Goal: Check status

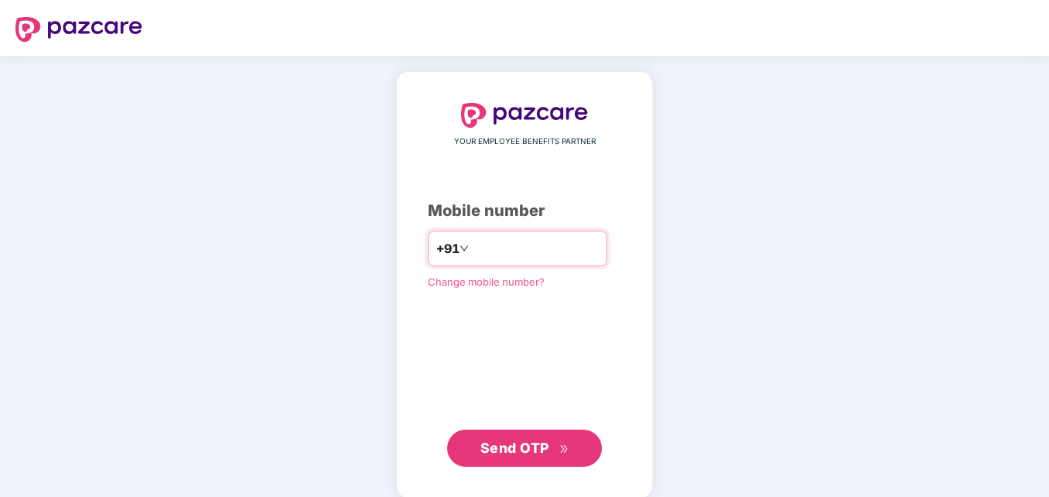
click at [517, 258] on input "number" at bounding box center [535, 248] width 127 height 25
type input "**********"
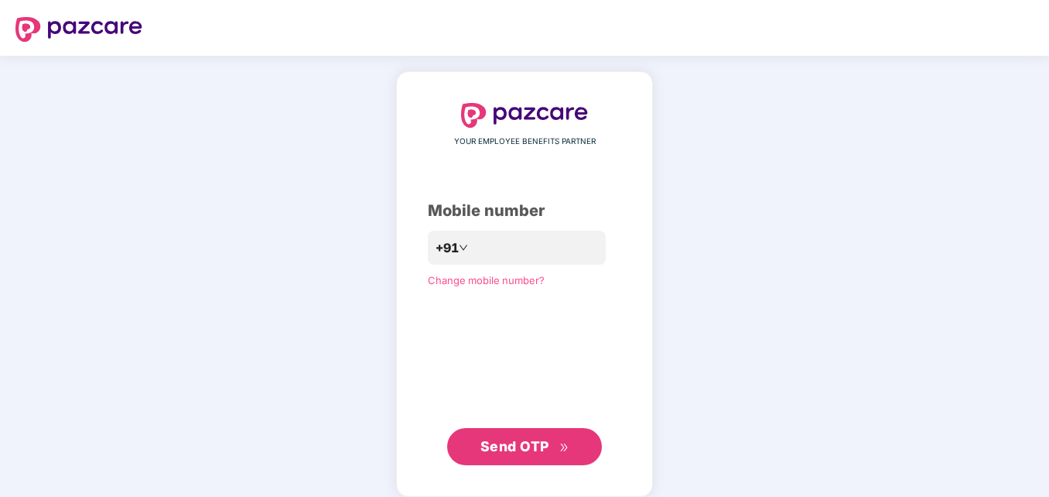
click at [511, 449] on span "Send OTP" at bounding box center [514, 446] width 69 height 16
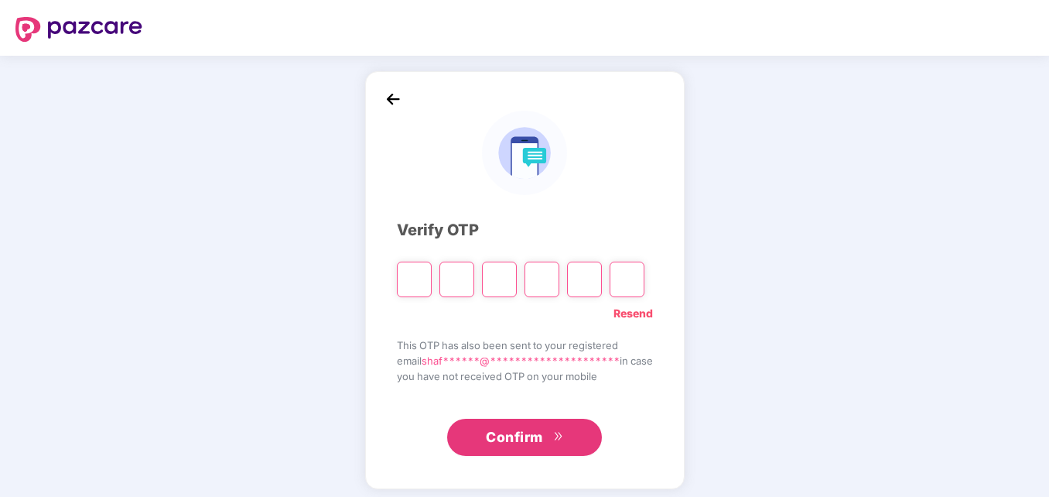
type input "*"
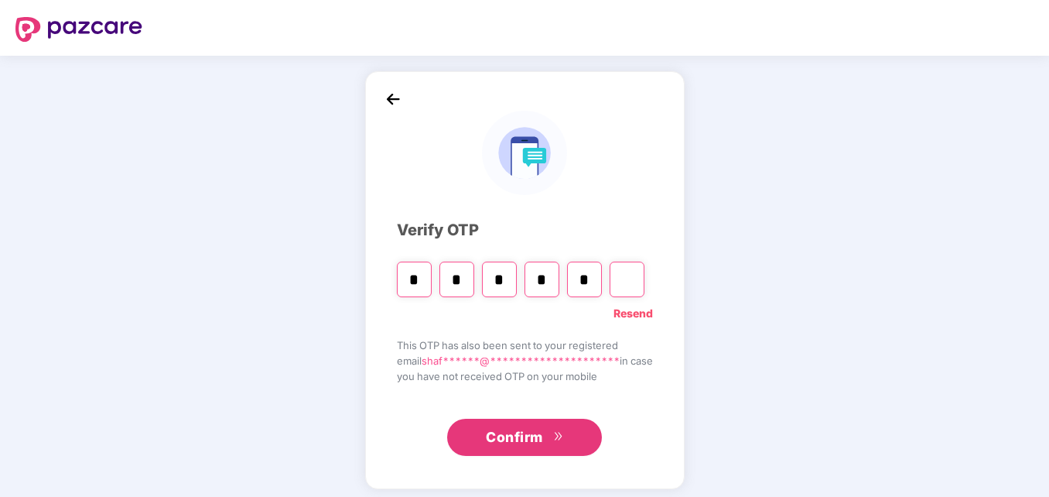
type input "*"
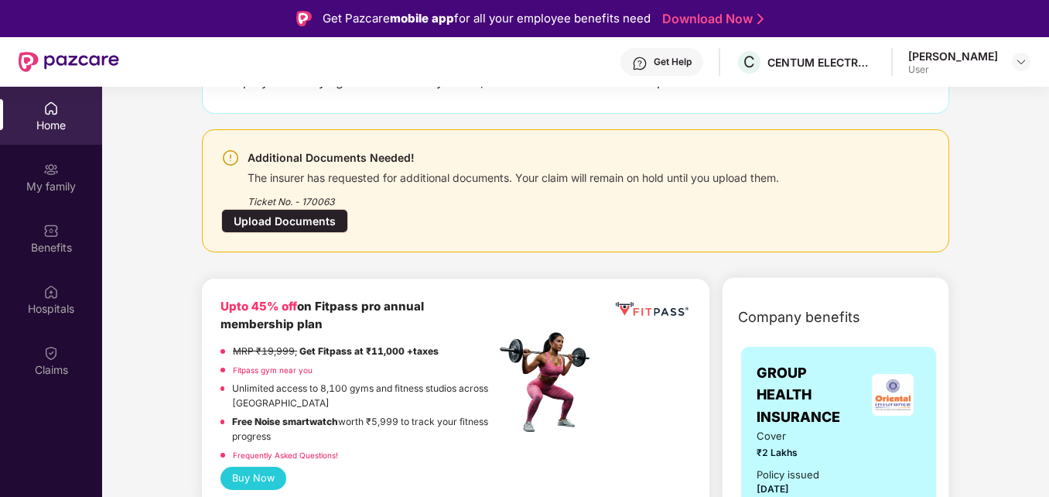
scroll to position [139, 0]
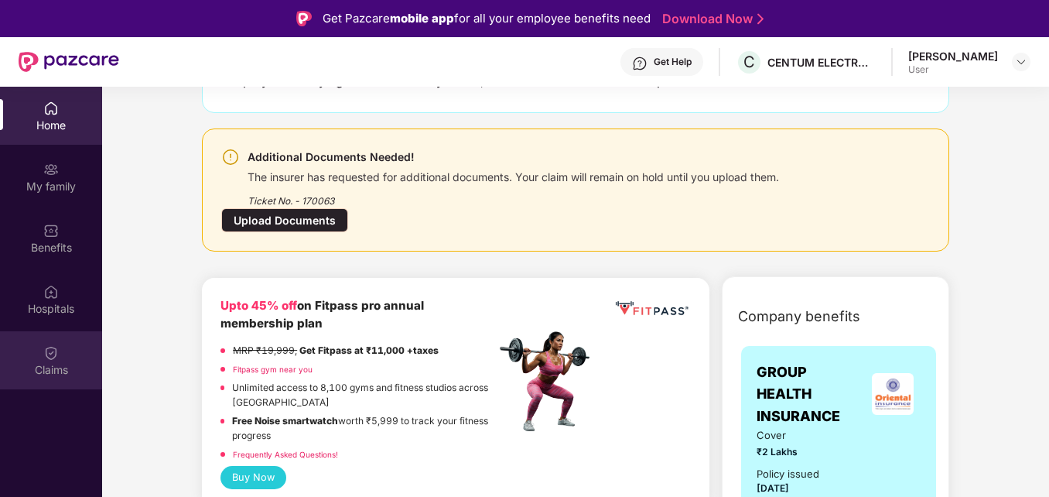
click at [48, 351] on img at bounding box center [50, 352] width 15 height 15
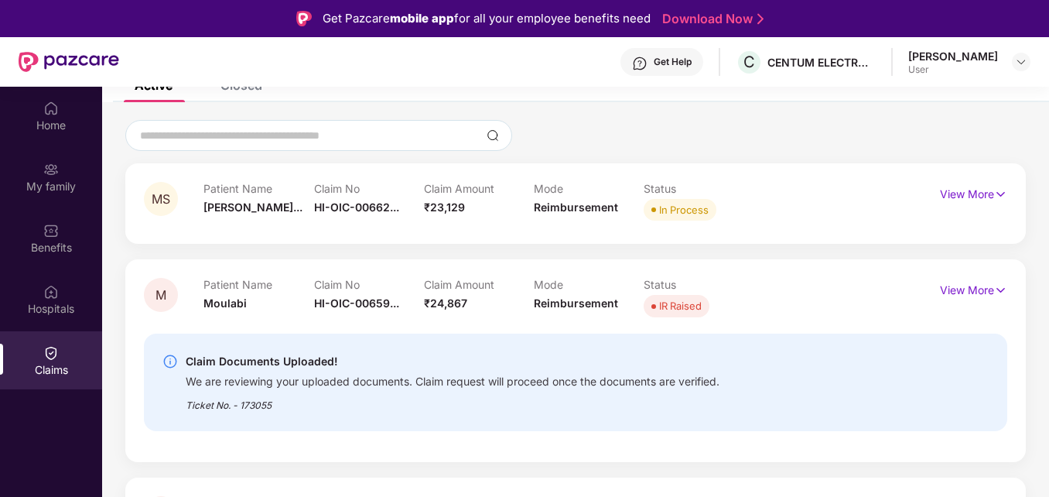
scroll to position [113, 0]
click at [661, 221] on div "Status In Process" at bounding box center [699, 202] width 110 height 43
click at [959, 188] on p "View More" at bounding box center [973, 191] width 67 height 21
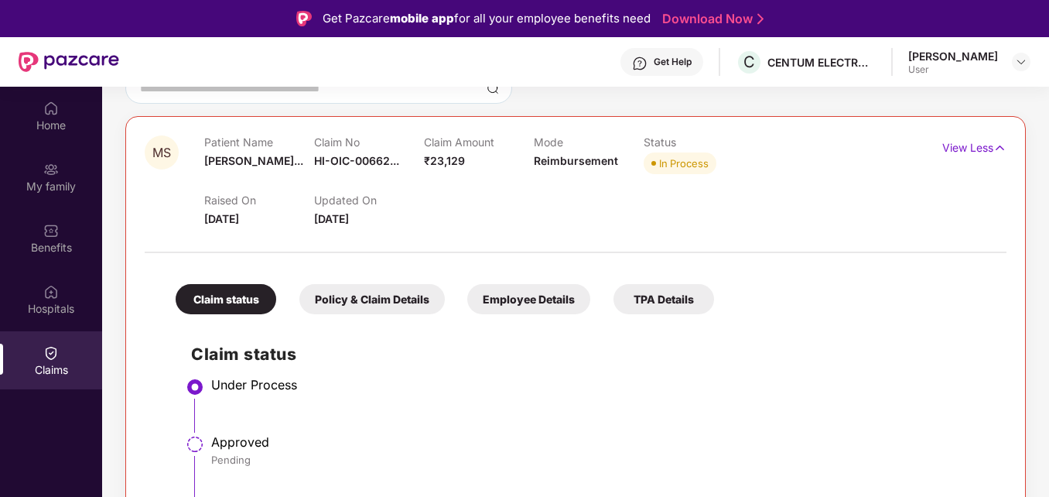
scroll to position [159, 0]
click at [993, 144] on img at bounding box center [999, 148] width 13 height 17
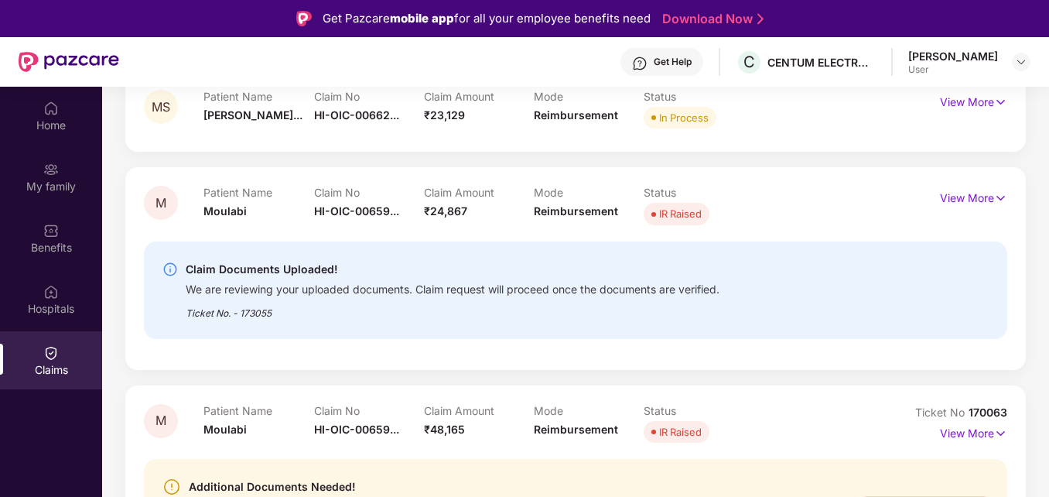
scroll to position [205, 0]
click at [990, 199] on p "View More" at bounding box center [973, 195] width 67 height 21
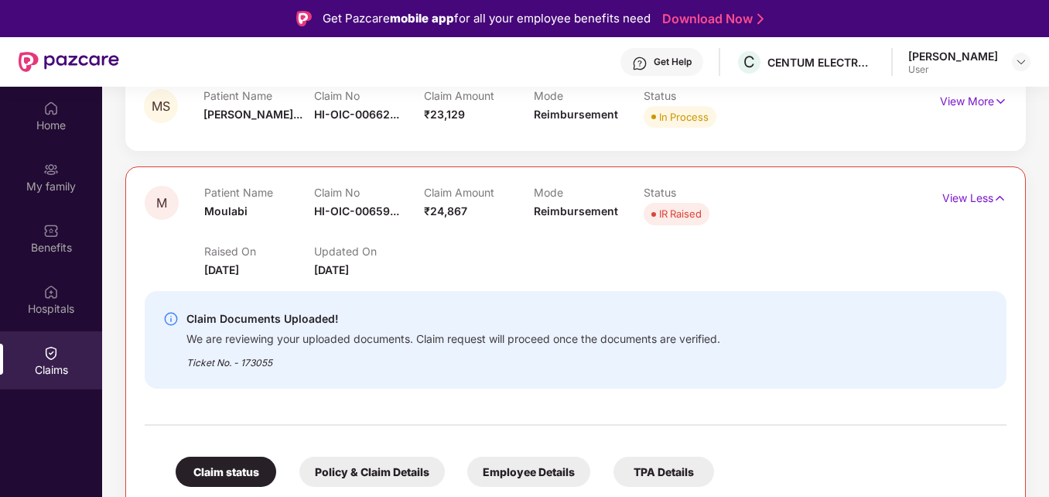
click at [371, 350] on div "Ticket No. - 173055" at bounding box center [453, 358] width 534 height 24
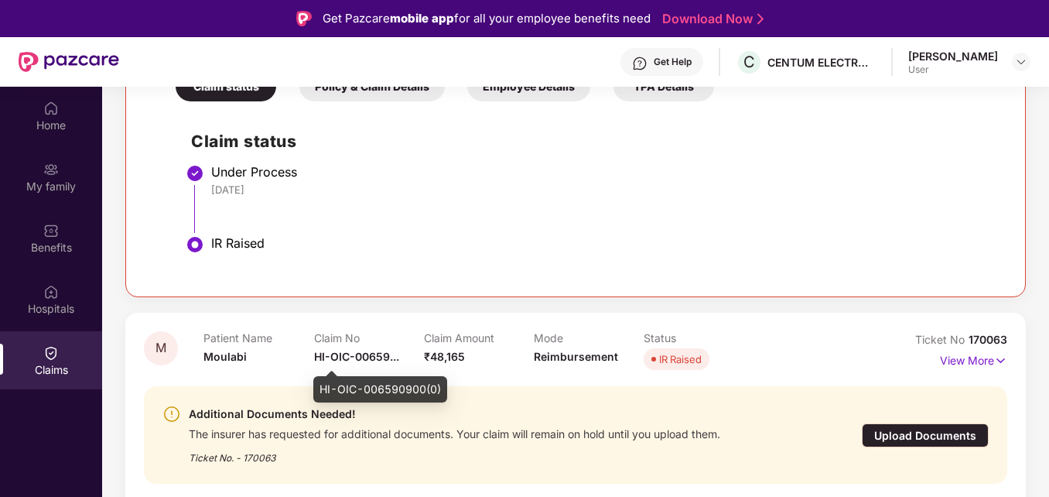
scroll to position [634, 0]
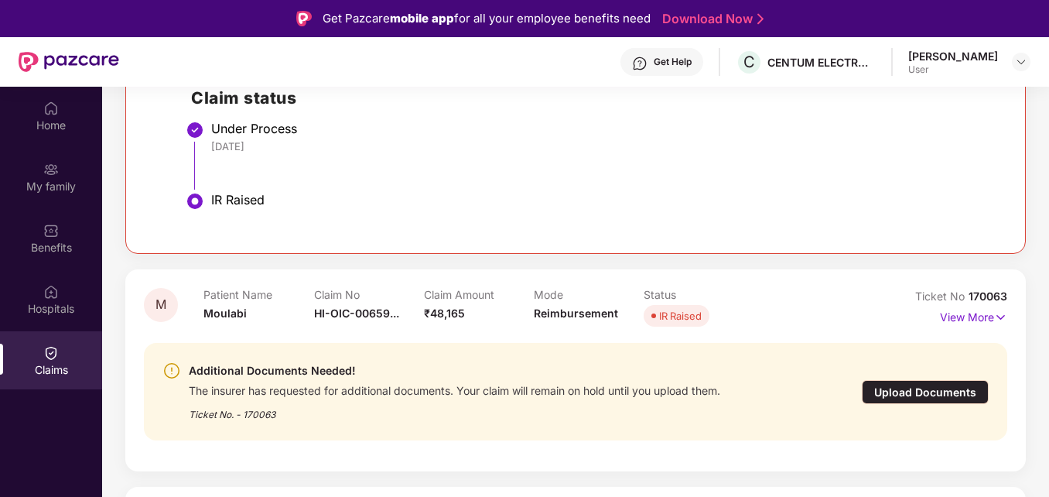
click at [907, 390] on div "Upload Documents" at bounding box center [925, 392] width 127 height 24
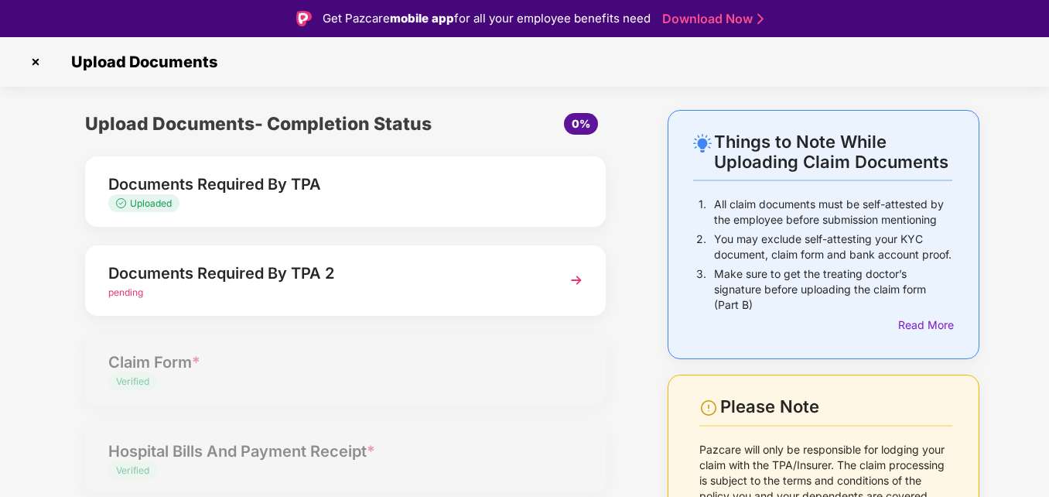
click at [398, 197] on div "Uploaded" at bounding box center [325, 204] width 434 height 15
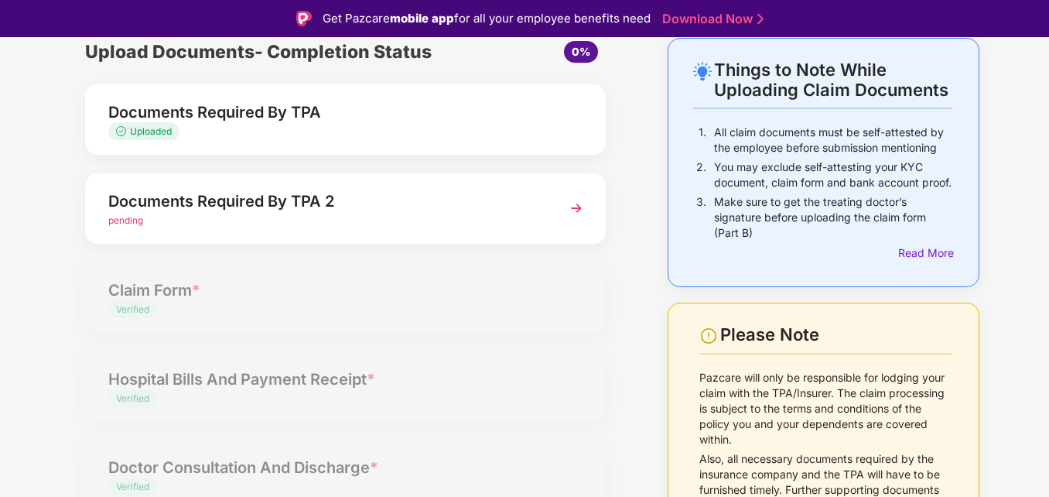
scroll to position [77, 0]
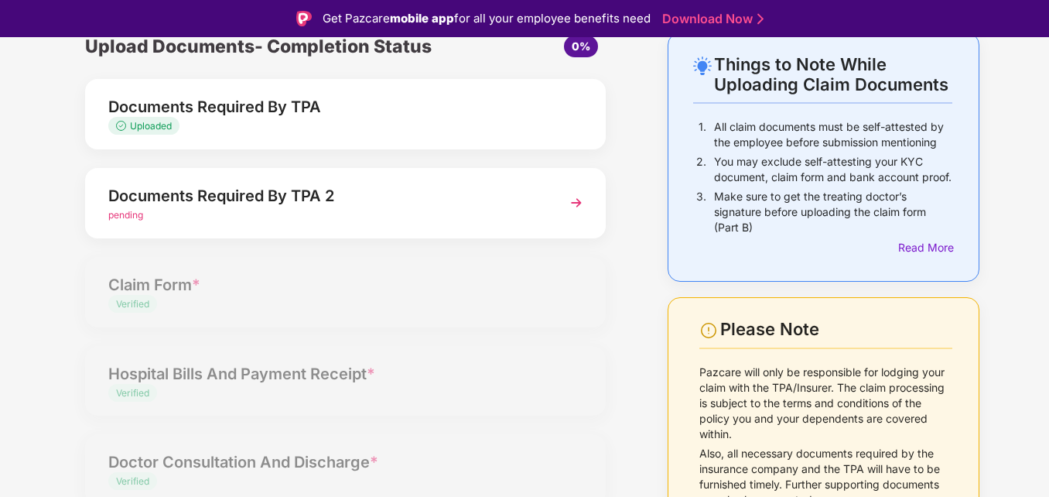
click at [398, 197] on div "Documents Required By TPA 2" at bounding box center [325, 195] width 434 height 25
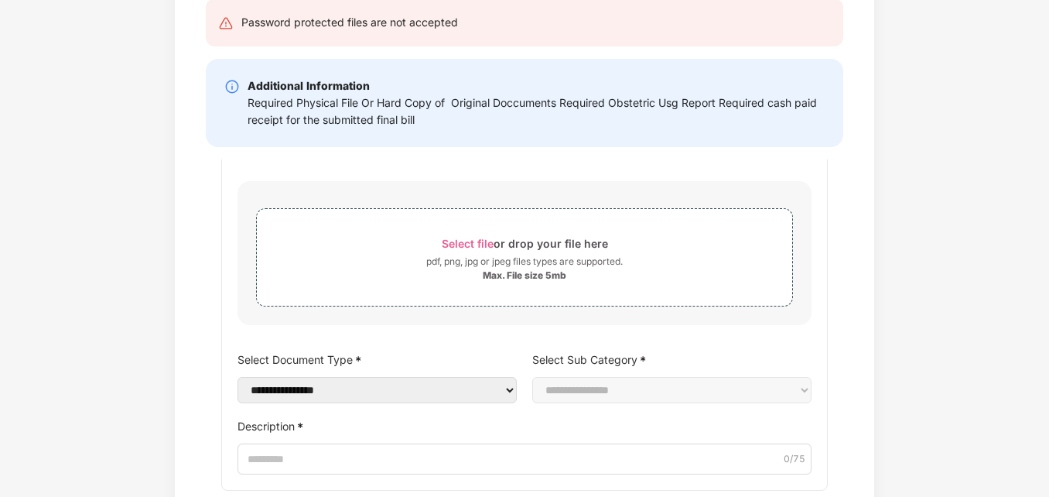
scroll to position [167, 0]
